Goal: Check status: Check status

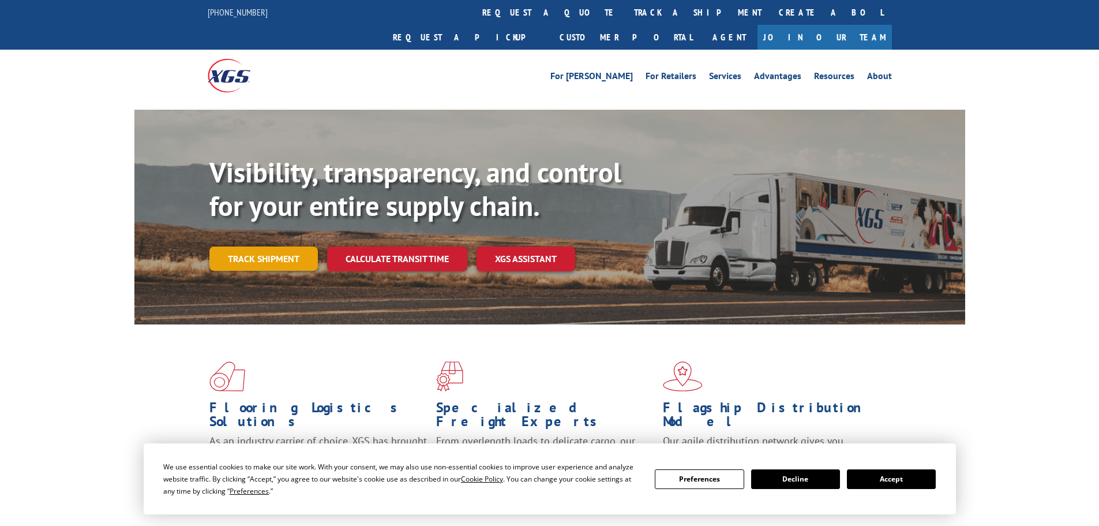
click at [276, 246] on link "Track shipment" at bounding box center [263, 258] width 108 height 24
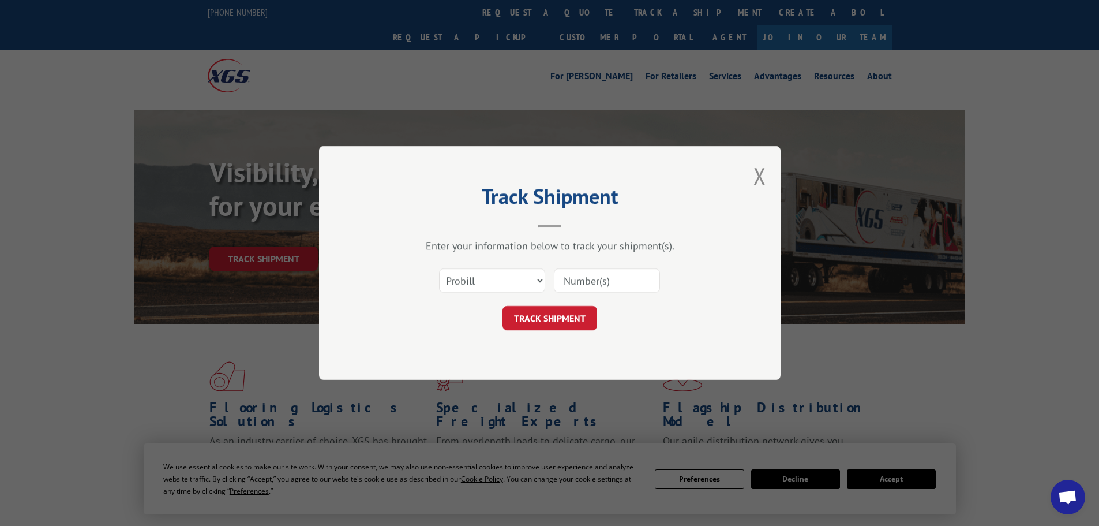
click at [608, 282] on input at bounding box center [607, 280] width 106 height 24
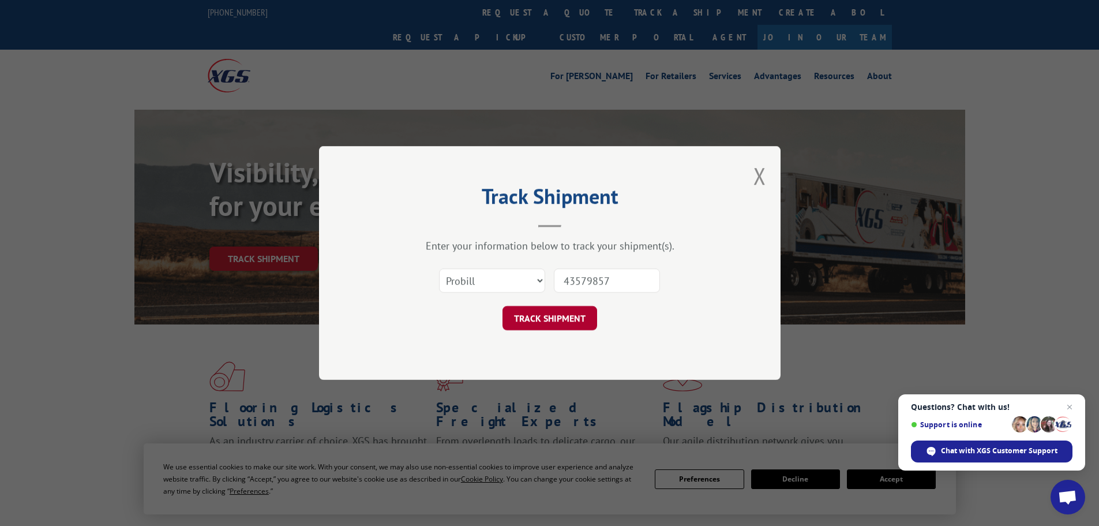
type input "43579857"
click at [571, 312] on button "TRACK SHIPMENT" at bounding box center [550, 318] width 95 height 24
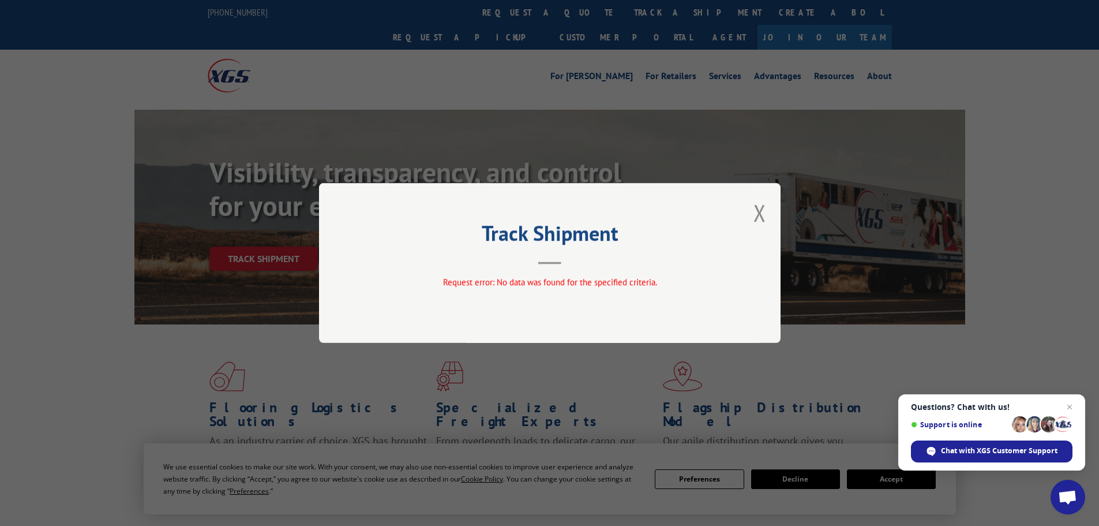
click at [761, 211] on button "Close modal" at bounding box center [760, 212] width 13 height 31
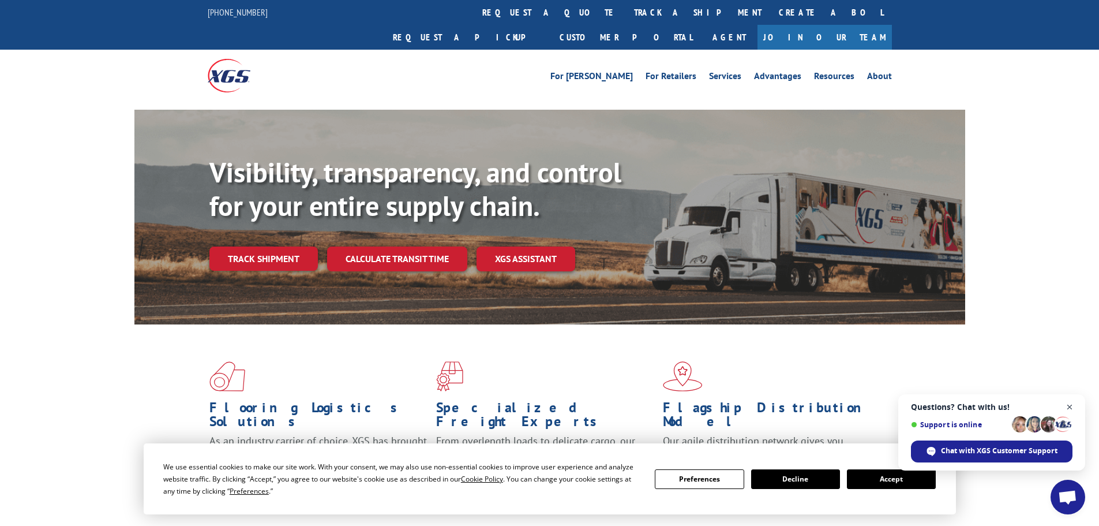
click at [1069, 403] on span "Close chat" at bounding box center [1070, 407] width 14 height 14
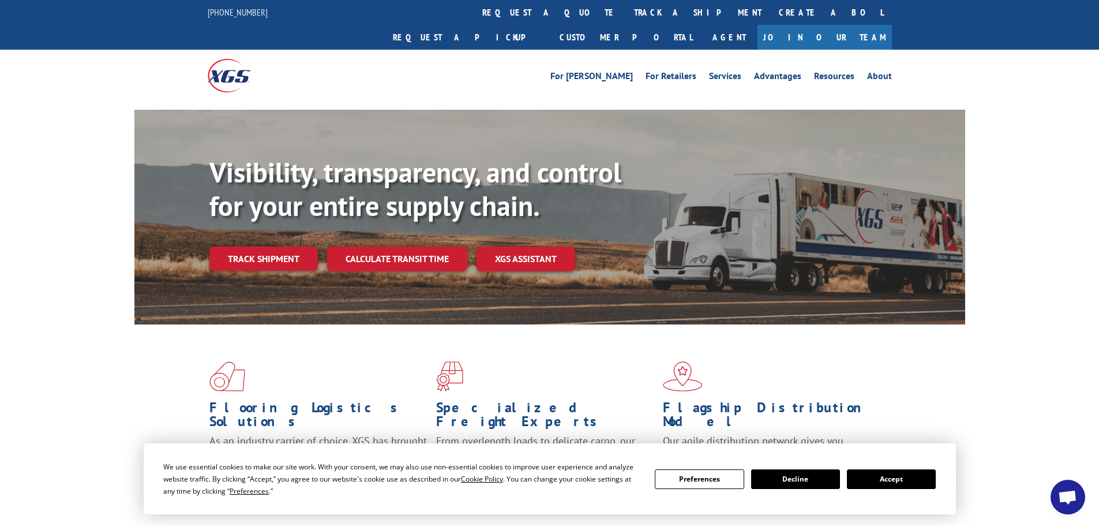
click at [792, 474] on button "Decline" at bounding box center [795, 479] width 89 height 20
